Goal: Information Seeking & Learning: Learn about a topic

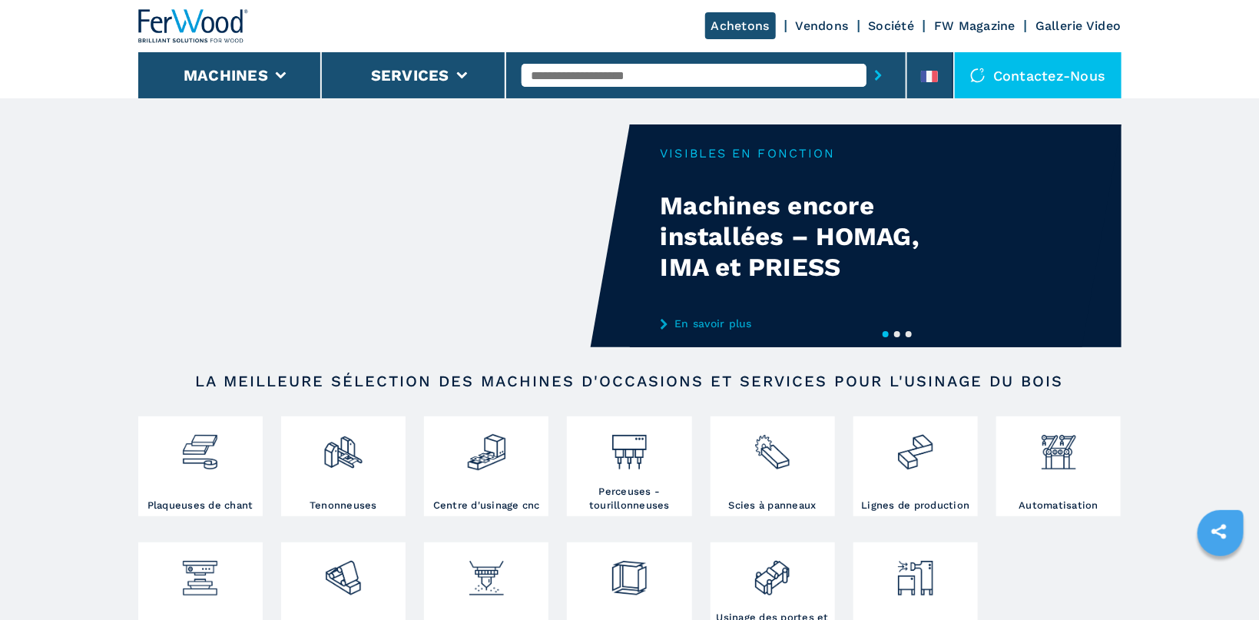
scroll to position [326, 0]
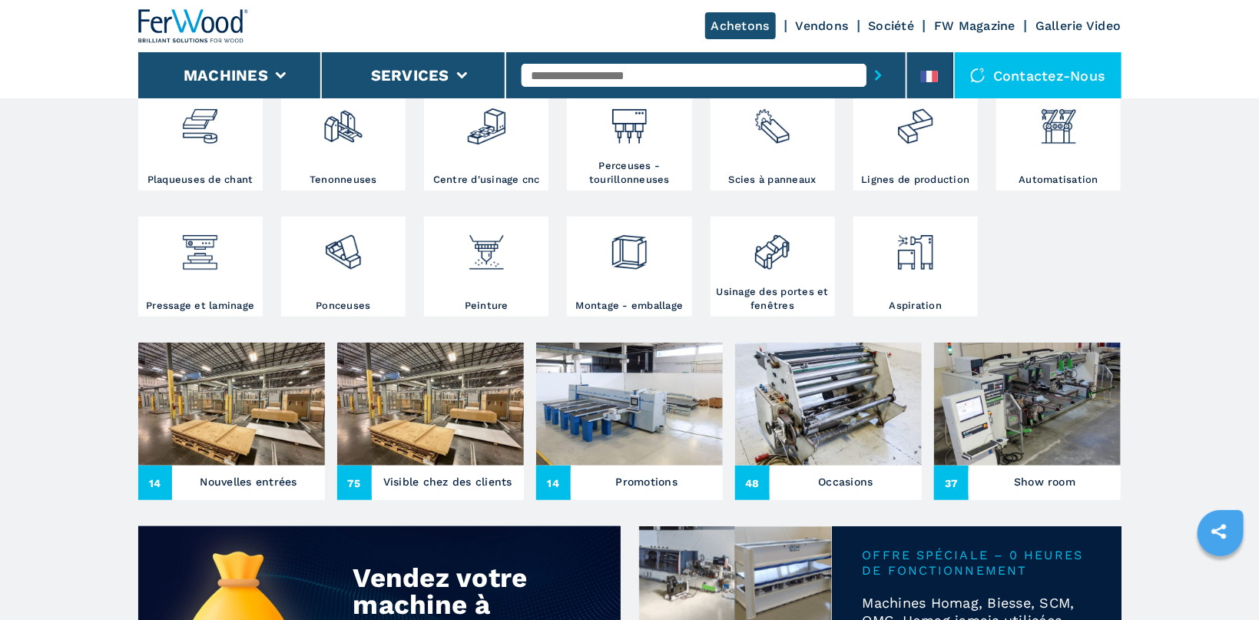
click at [231, 383] on img at bounding box center [231, 404] width 187 height 123
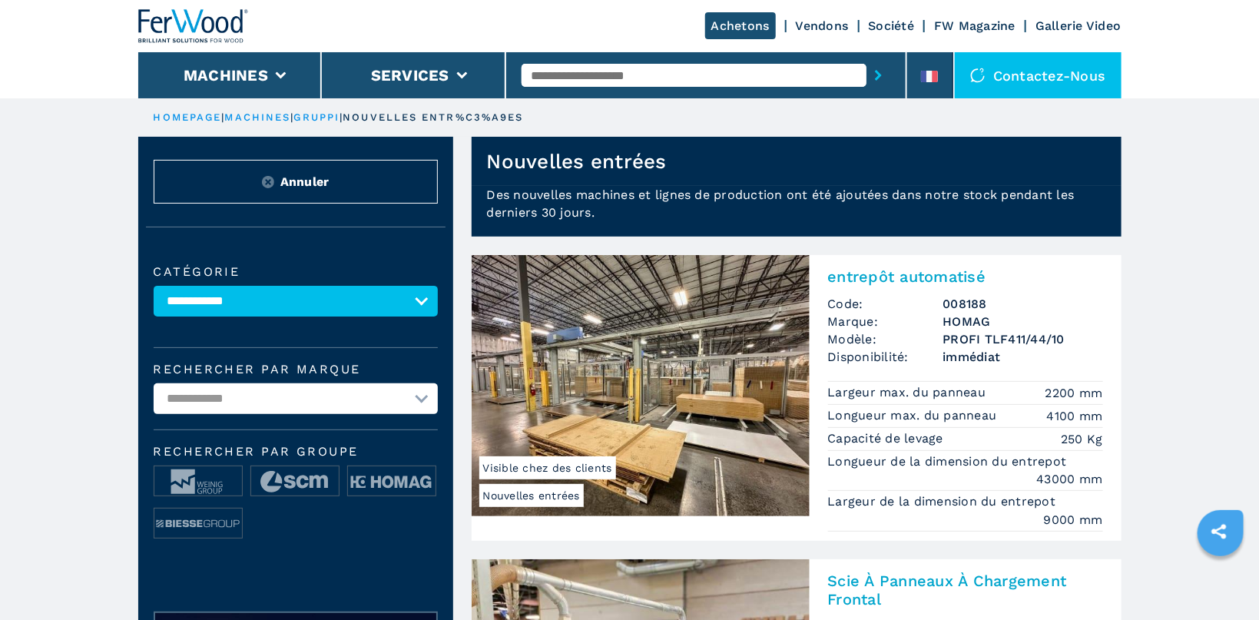
click at [184, 121] on link "HOMEPAGE" at bounding box center [188, 117] width 68 height 12
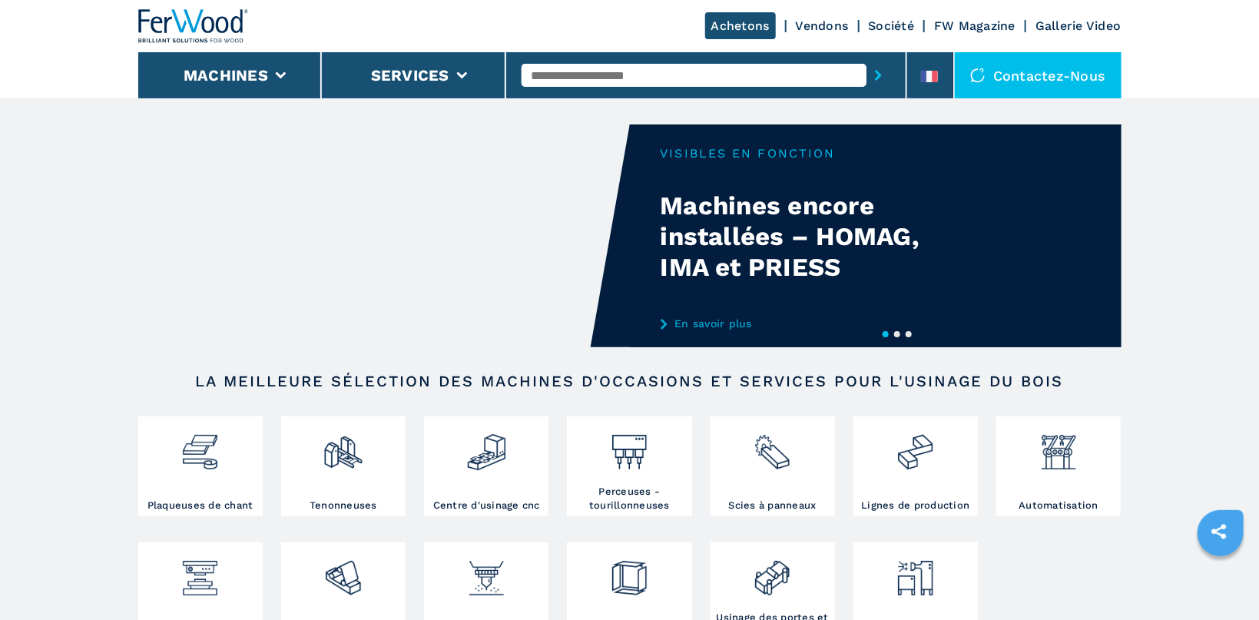
click at [1006, 64] on div "Contactez-nous" at bounding box center [1038, 75] width 167 height 46
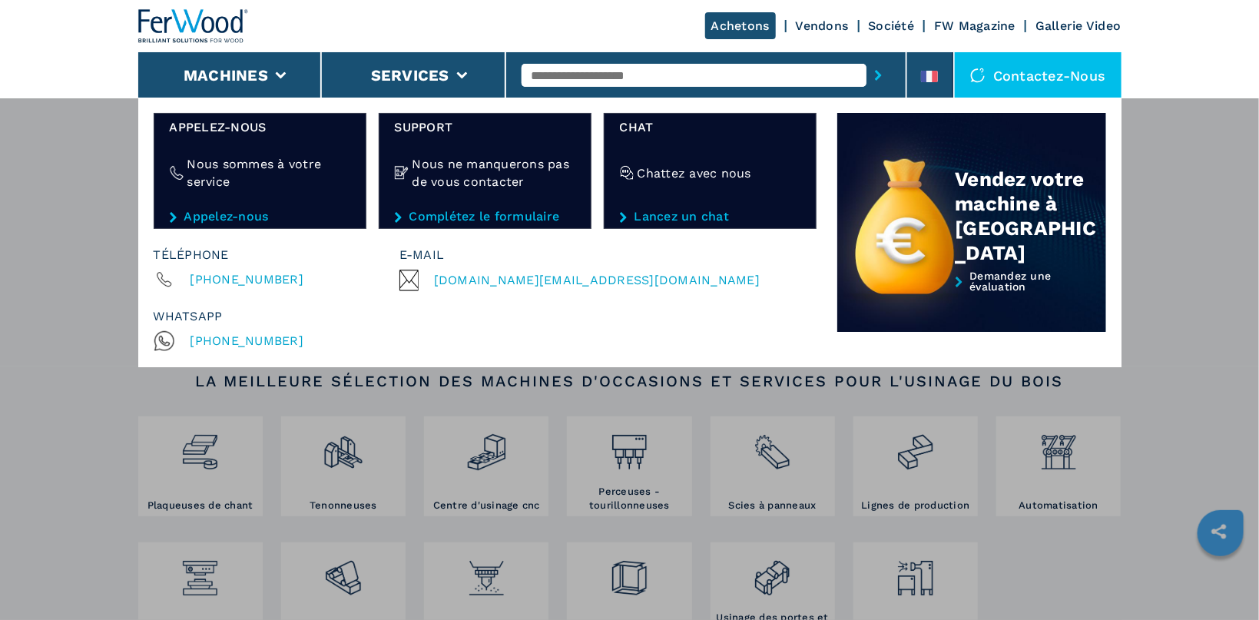
click at [1143, 137] on div "Machines Plaqueuses de chant Tenonneuses Centre d'usinage cnc Perceuses - touri…" at bounding box center [629, 408] width 1259 height 620
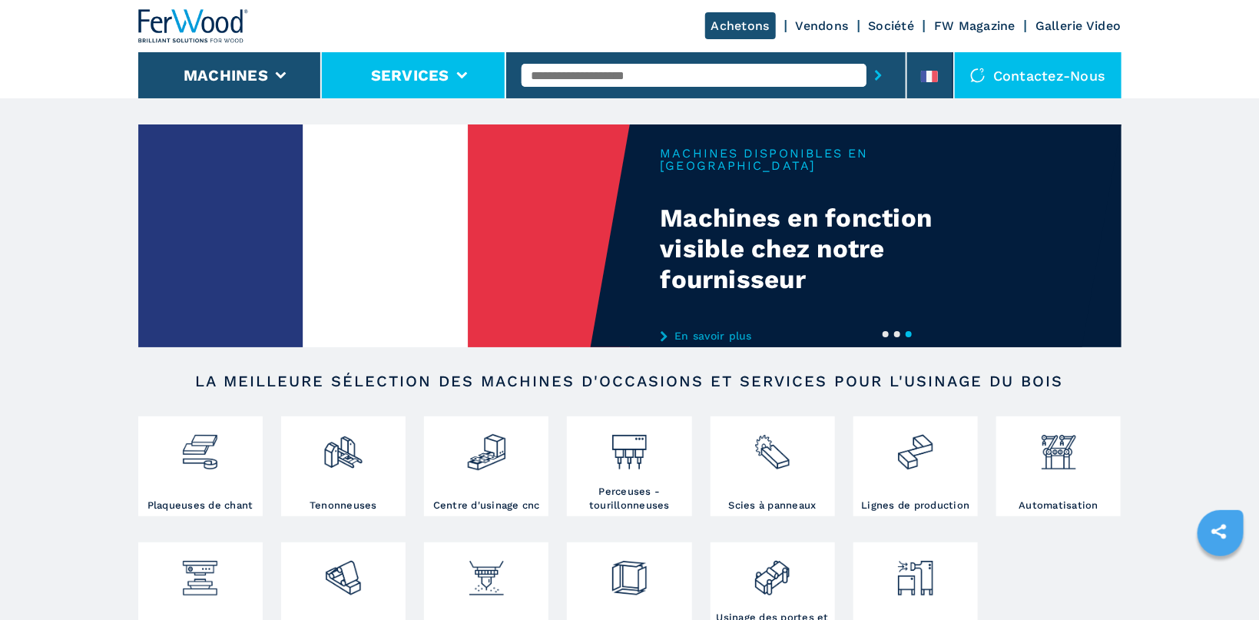
click at [452, 78] on li "Services" at bounding box center [414, 75] width 184 height 46
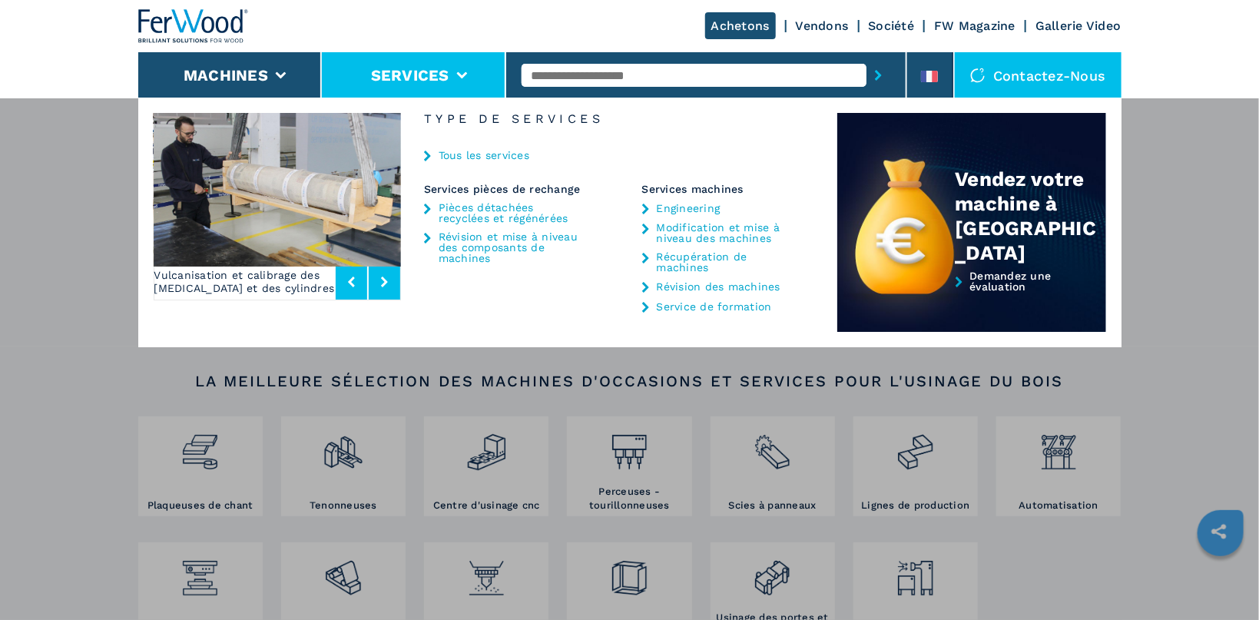
click at [1193, 232] on div "Machines Plaqueuses de chant Tenonneuses Centre d'usinage cnc Perceuses - touri…" at bounding box center [629, 408] width 1259 height 620
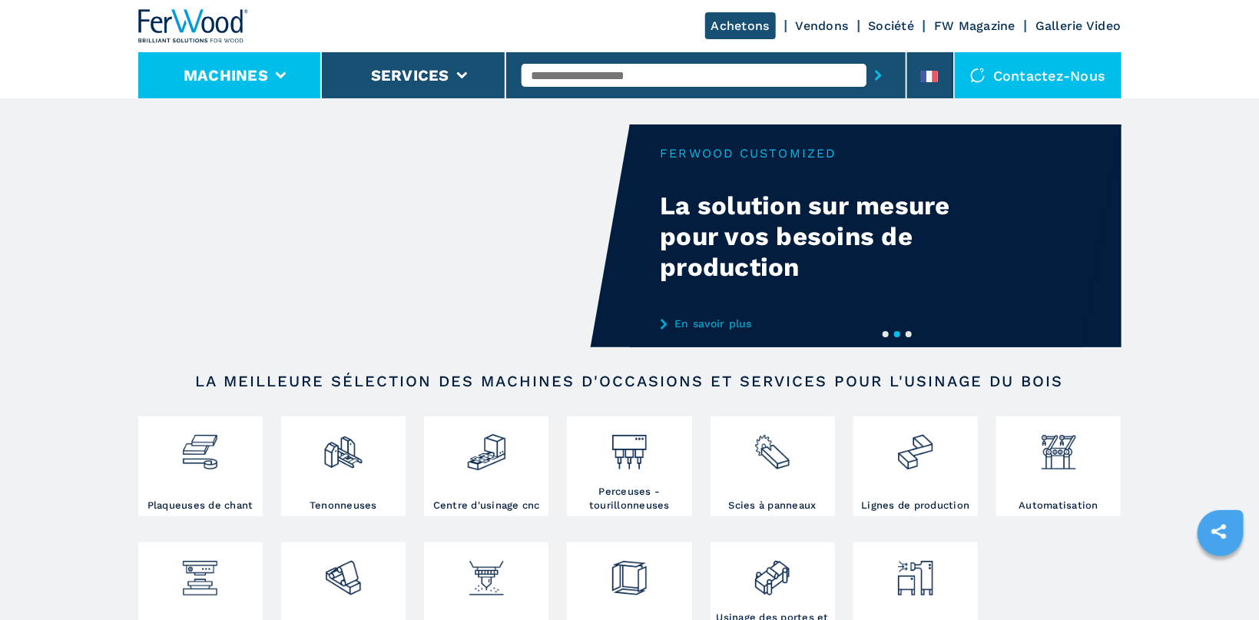
click at [282, 73] on icon at bounding box center [280, 75] width 11 height 7
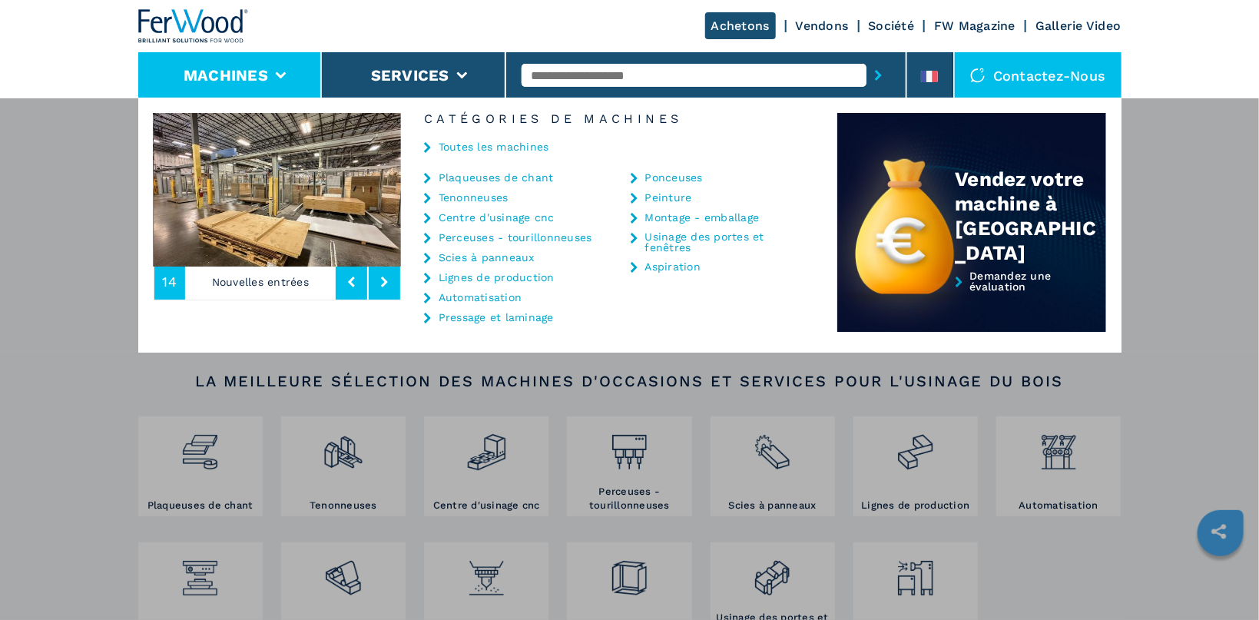
click at [1184, 153] on div "Machines Plaqueuses de chant Tenonneuses Centre d'usinage cnc Perceuses - touri…" at bounding box center [629, 408] width 1259 height 620
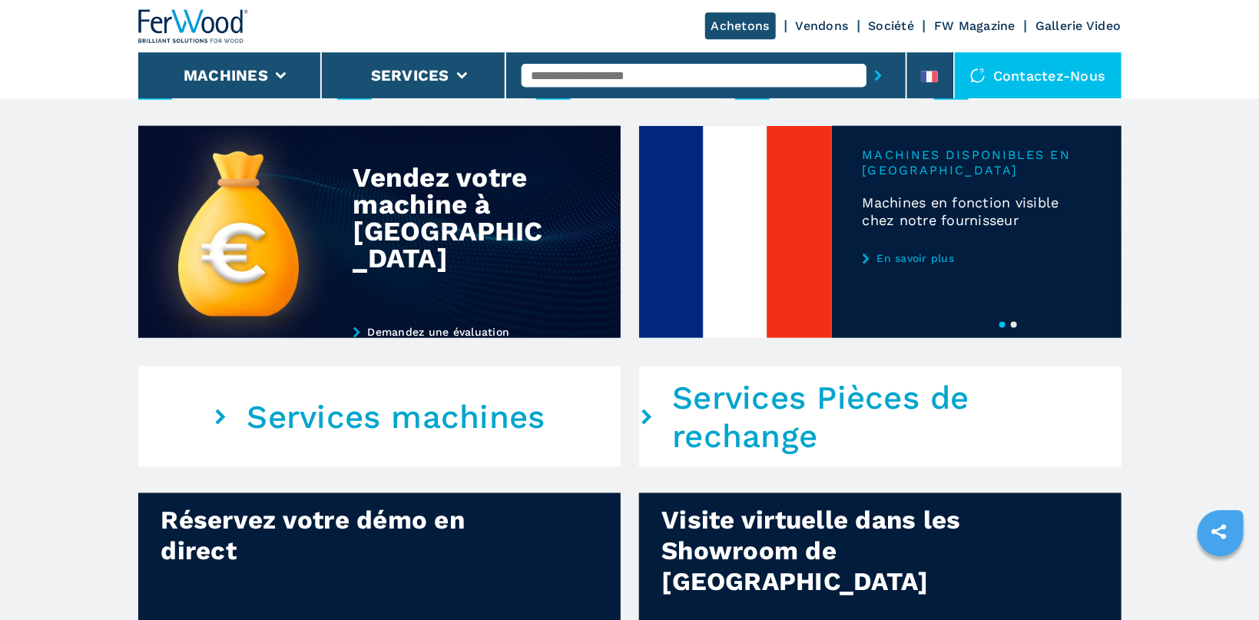
scroll to position [652, 0]
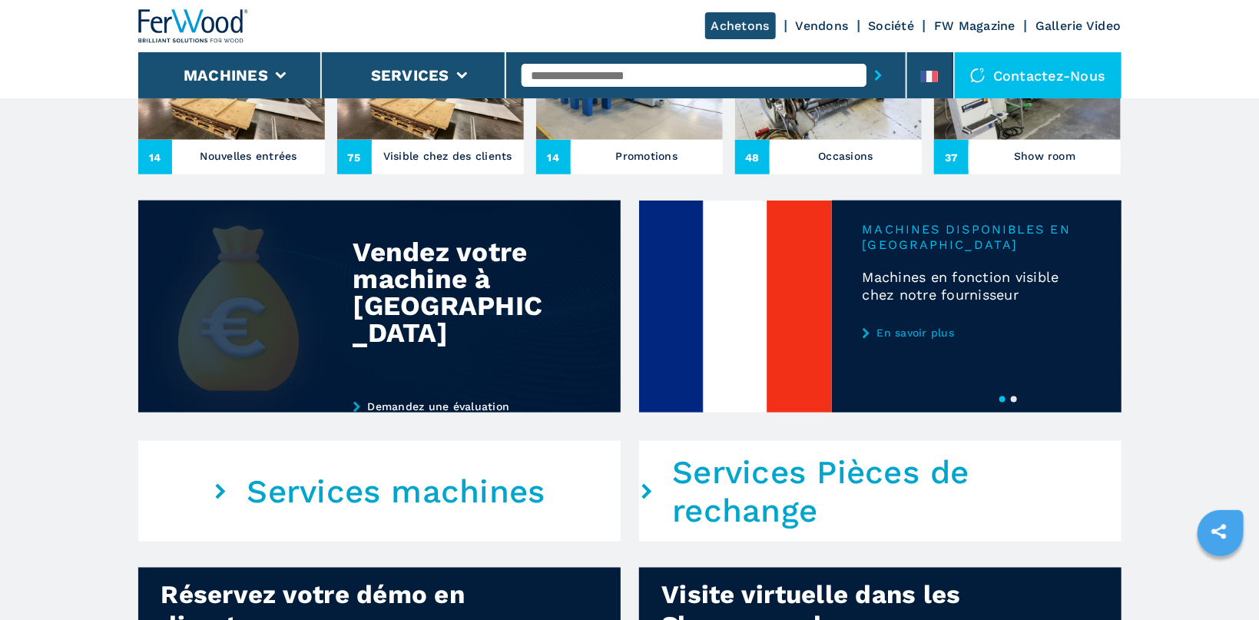
click at [448, 400] on link "Demandez une évaluation" at bounding box center [459, 406] width 212 height 12
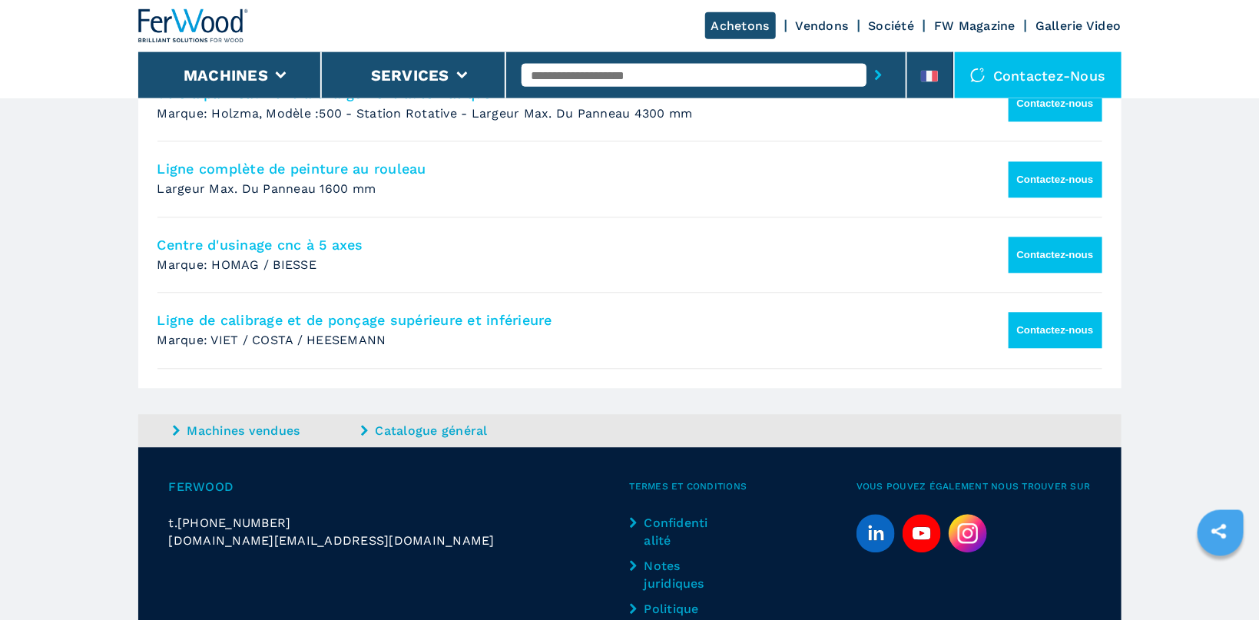
scroll to position [1367, 0]
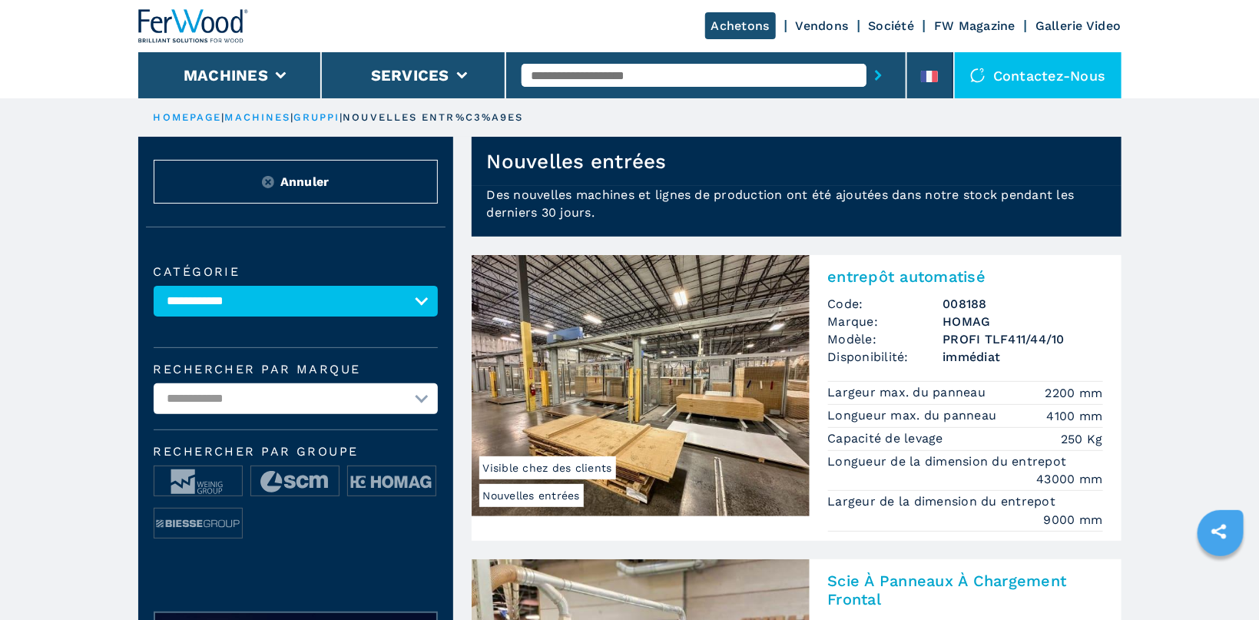
click at [189, 113] on link "HOMEPAGE" at bounding box center [188, 117] width 68 height 12
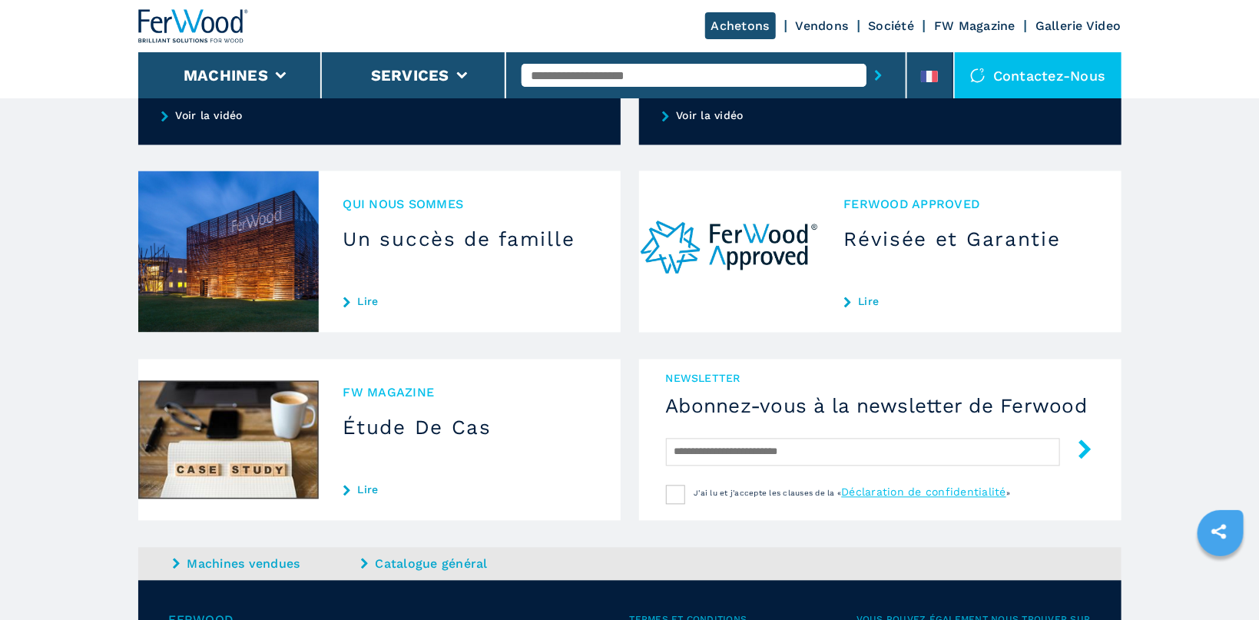
scroll to position [1466, 0]
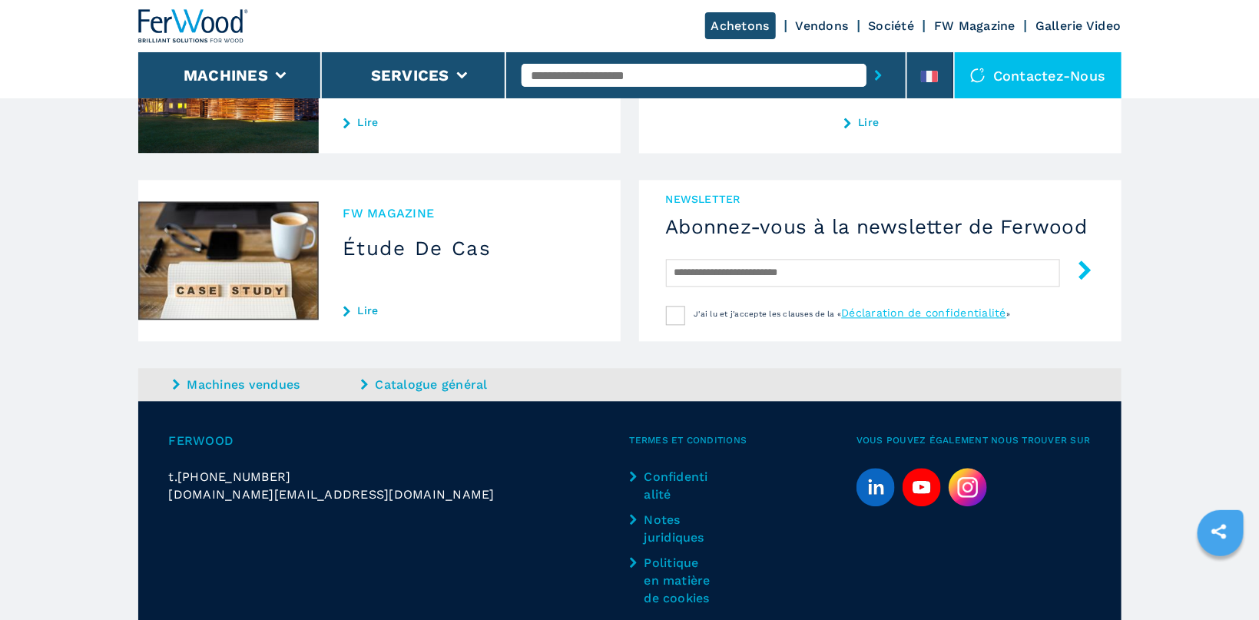
click at [253, 257] on img at bounding box center [228, 260] width 181 height 161
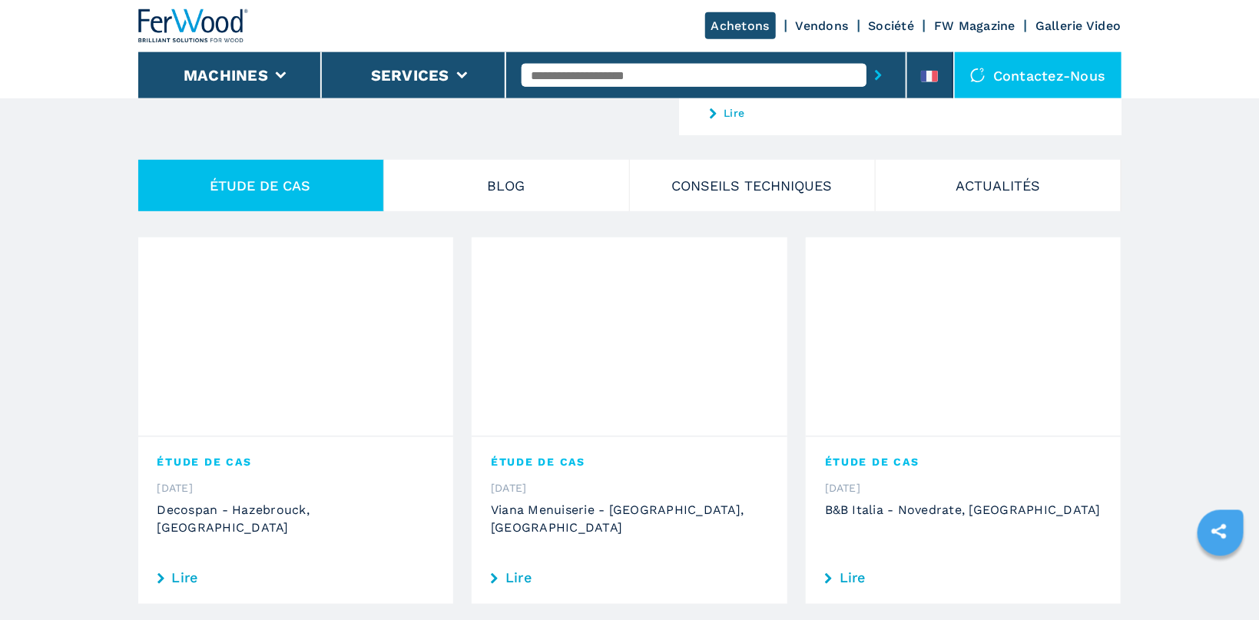
scroll to position [407, 0]
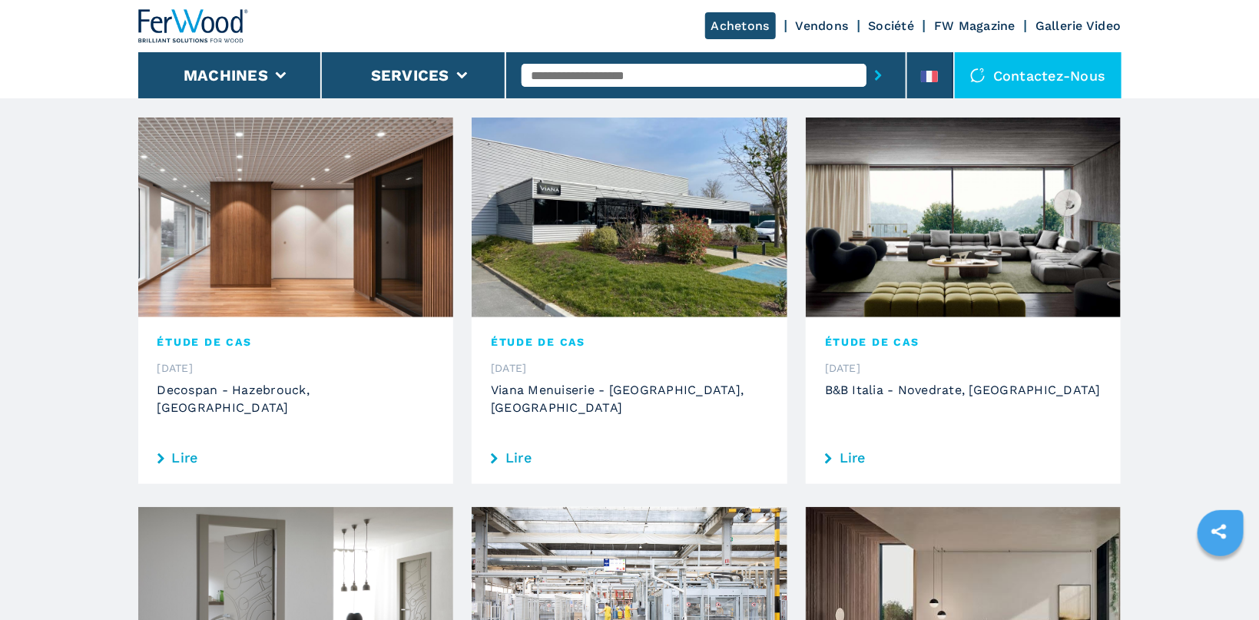
click at [322, 211] on img at bounding box center [296, 218] width 316 height 200
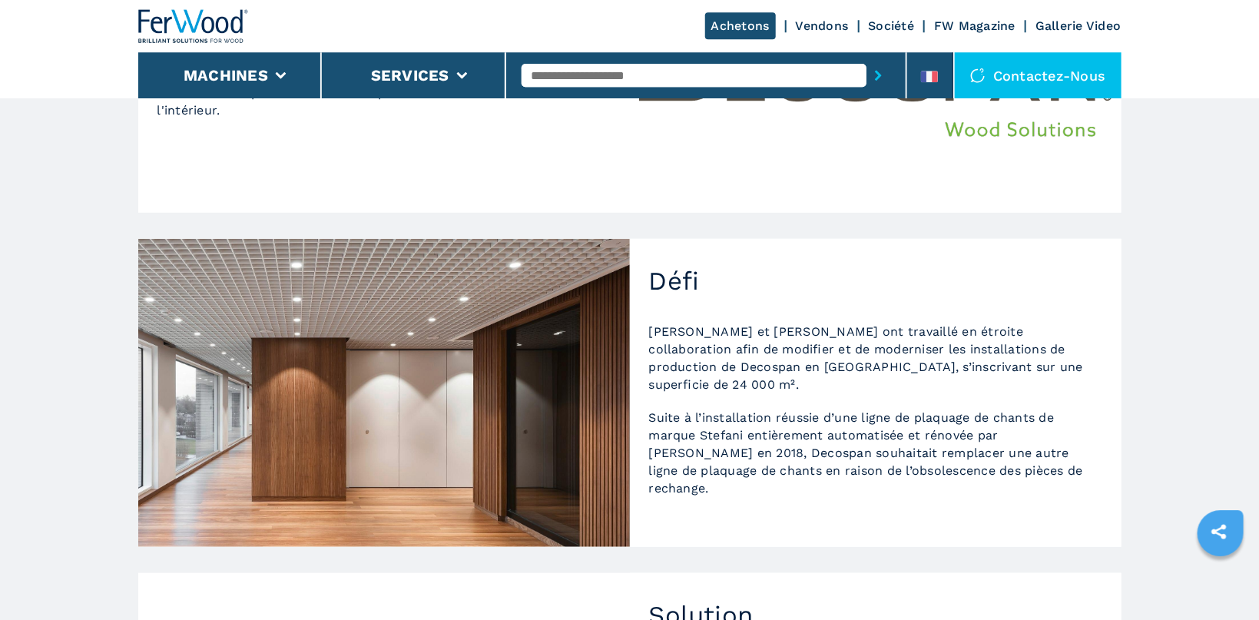
scroll to position [81, 0]
